Goal: Navigation & Orientation: Find specific page/section

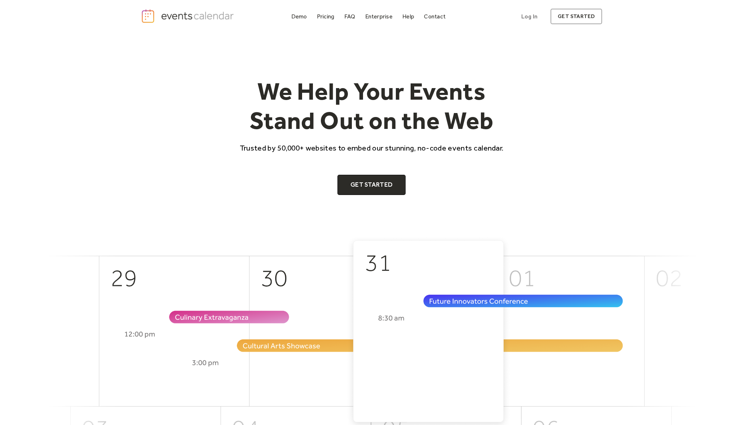
click at [202, 166] on div "We Help Your Events Stand Out on the Web Trusted by 50,000+ websites to embed o…" at bounding box center [372, 135] width 462 height 118
click at [297, 17] on div "Demo" at bounding box center [299, 16] width 16 height 4
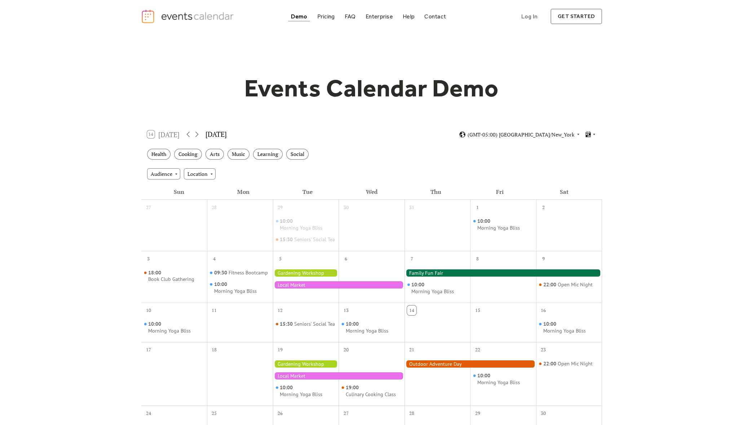
click at [350, 102] on div "Events Calendar Demo Loading the Events Calendar..." at bounding box center [372, 305] width 462 height 544
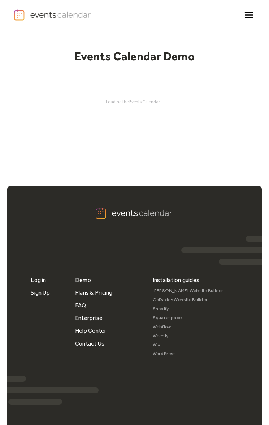
click at [44, 144] on div "Demo Pricing FAQ Enterprise Help Contact Log In Get Started Log In get started …" at bounding box center [134, 249] width 269 height 498
